Goal: Find specific page/section: Find specific page/section

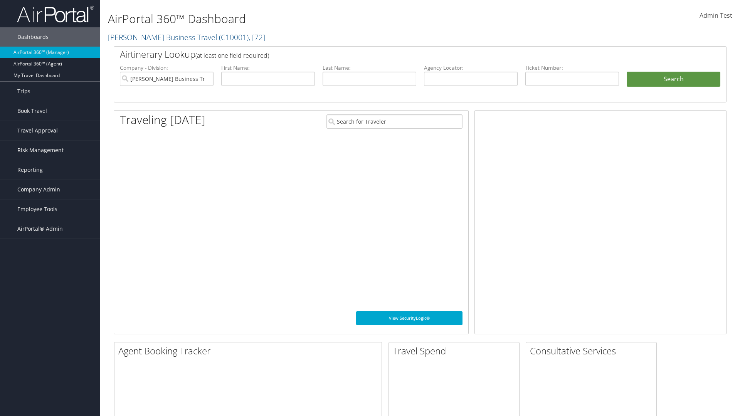
click at [50, 131] on span "Travel Approval" at bounding box center [37, 130] width 40 height 19
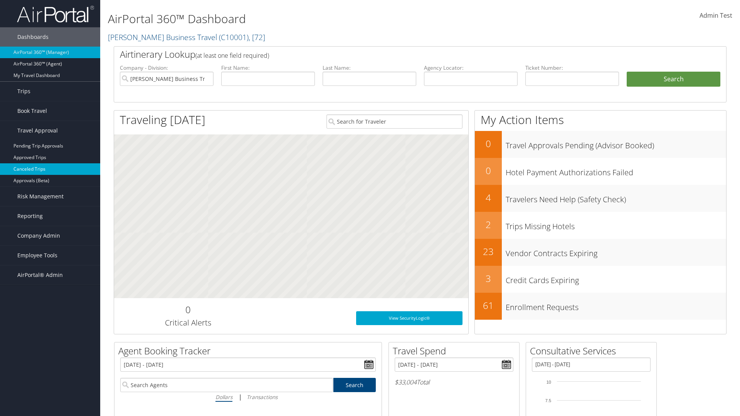
click at [50, 169] on link "Canceled Trips" at bounding box center [50, 169] width 100 height 12
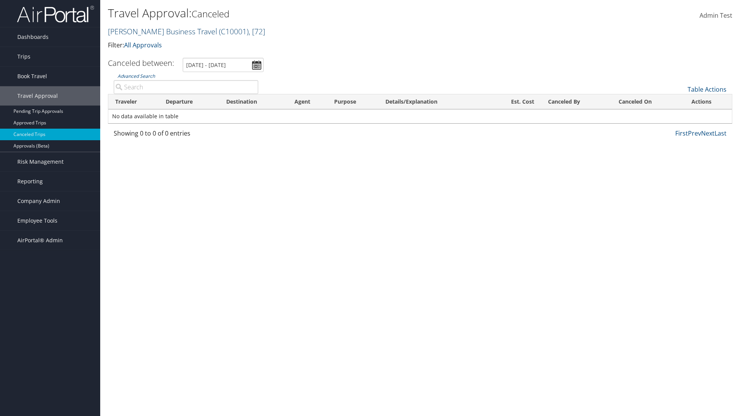
click at [159, 31] on link "[PERSON_NAME] Business Travel ( C10001 ) , [ 72 ]" at bounding box center [186, 31] width 157 height 10
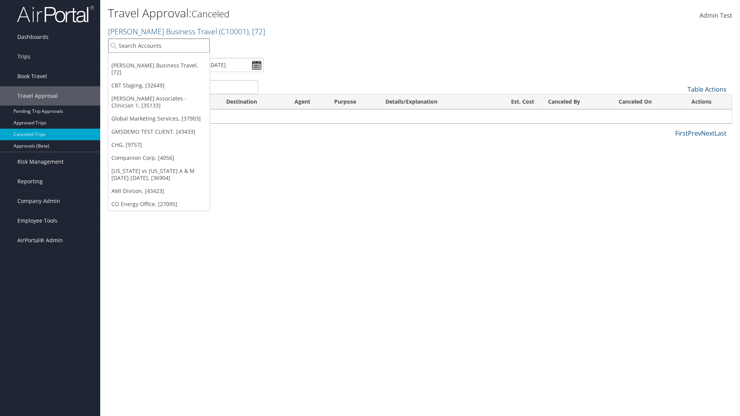
click at [159, 45] on input "search" at bounding box center [158, 46] width 101 height 14
type input "GLOBAL MARKETING SERVICES"
click at [166, 60] on div "Global Marketing Services (301946), [37903]" at bounding box center [166, 59] width 124 height 7
